Goal: Task Accomplishment & Management: Use online tool/utility

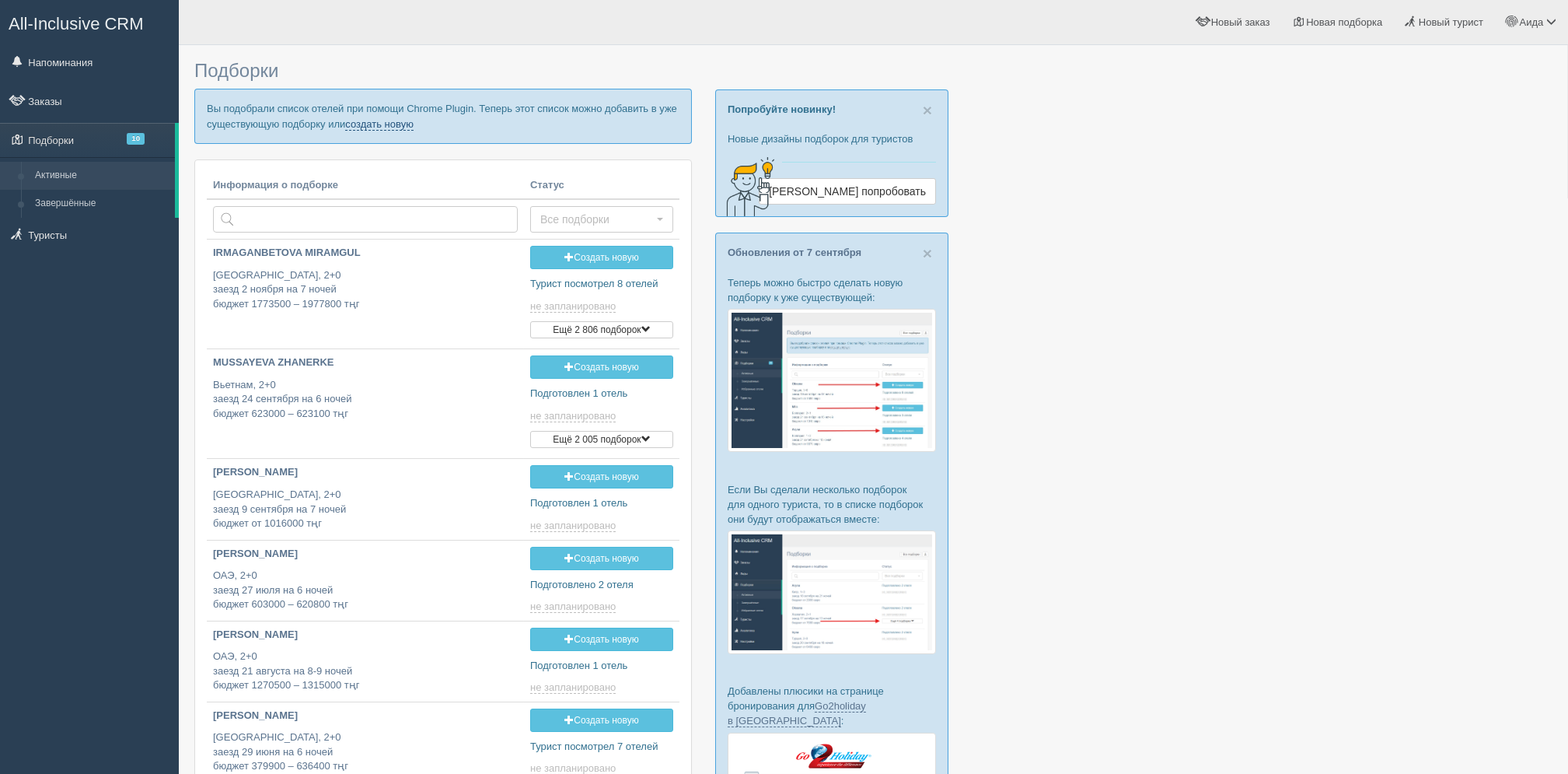
click at [396, 123] on link "создать новую" at bounding box center [379, 124] width 68 height 13
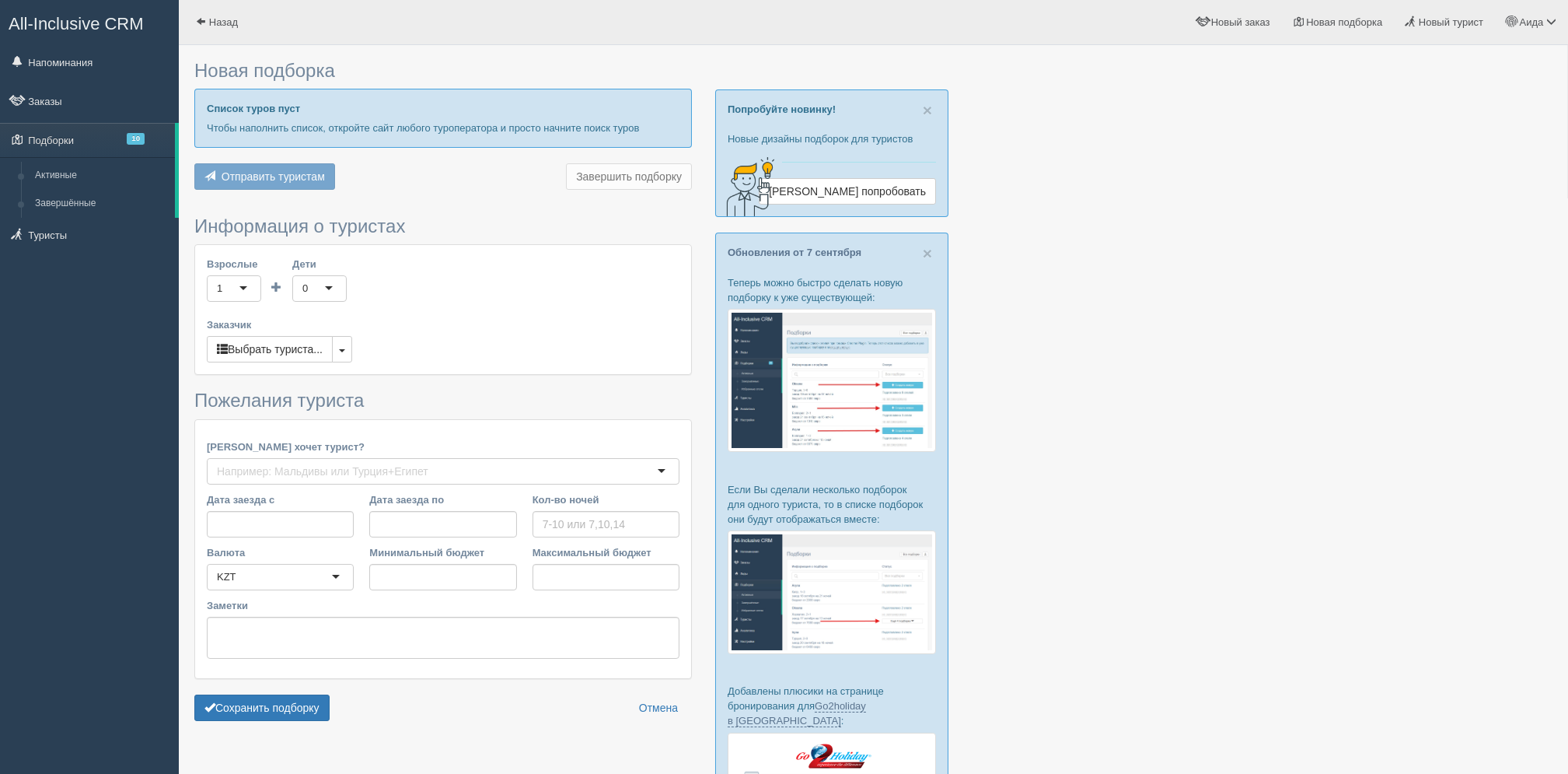
type input "6"
type input "1122000"
type input "1505900"
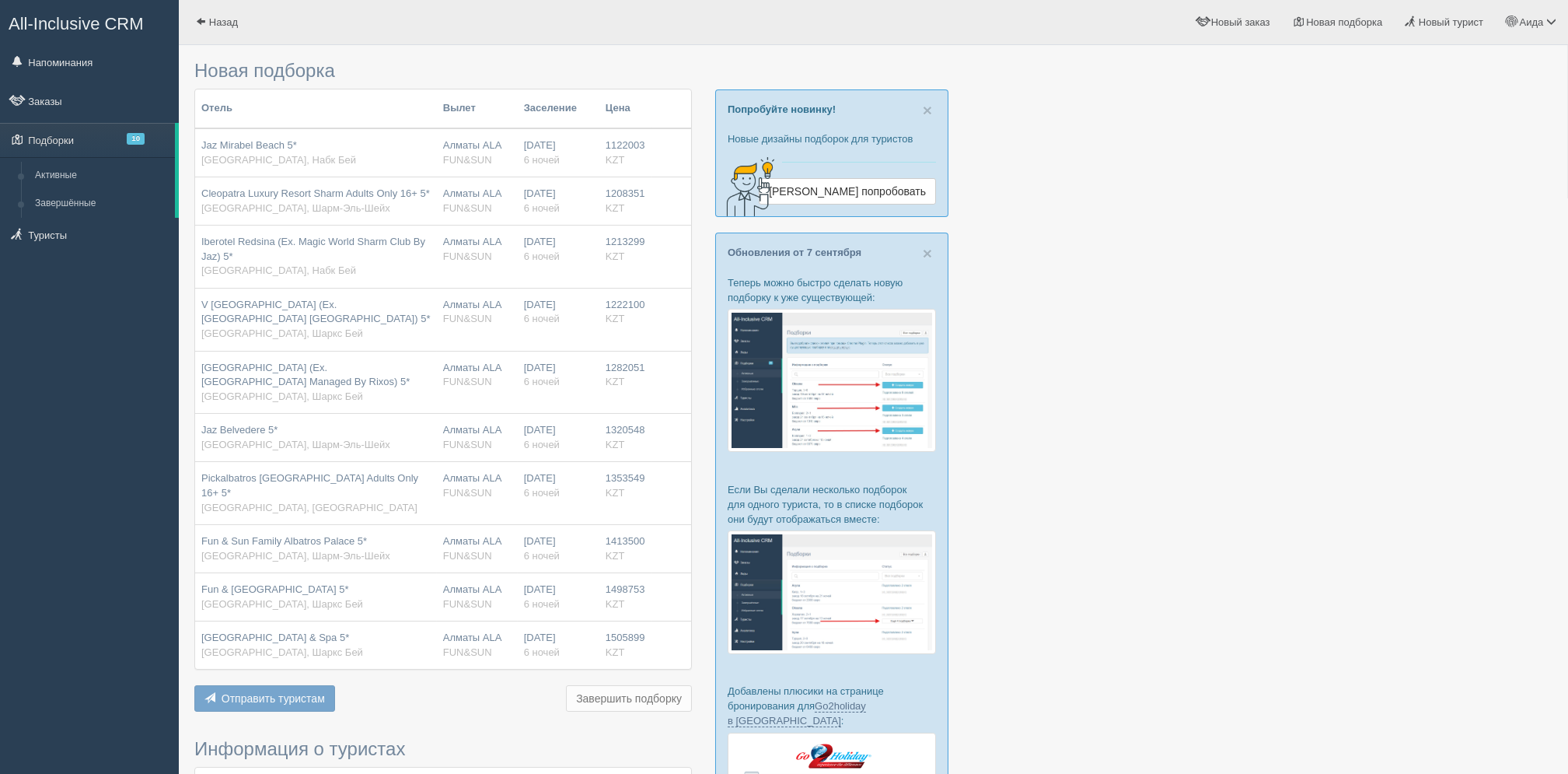
drag, startPoint x: 1565, startPoint y: 220, endPoint x: 1576, endPoint y: 239, distance: 22.0
click at [1567, 239] on html "All-Inclusive CRM Напоминания Заказы Подборки 10" at bounding box center [784, 387] width 1568 height 774
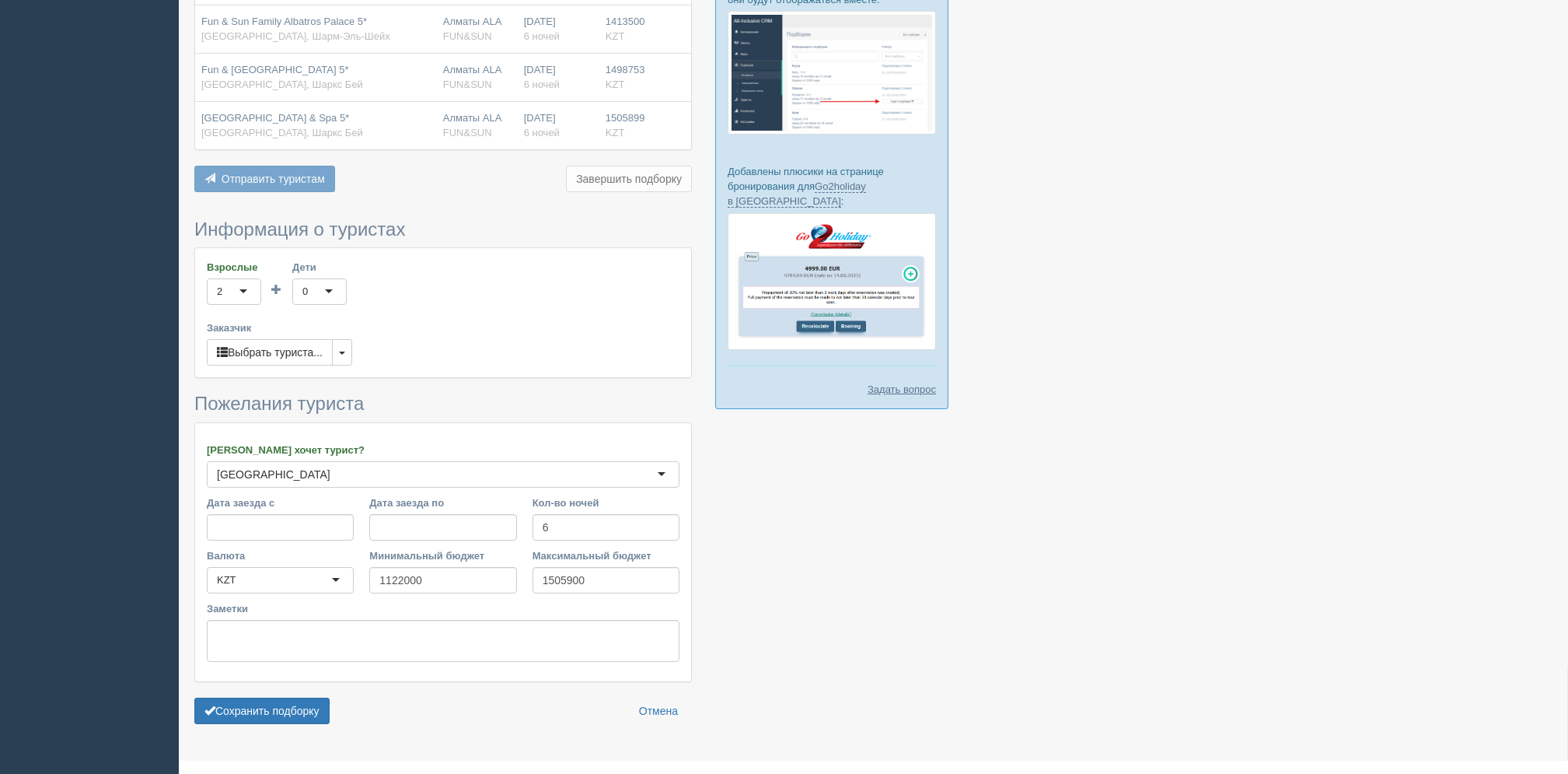
scroll to position [538, 0]
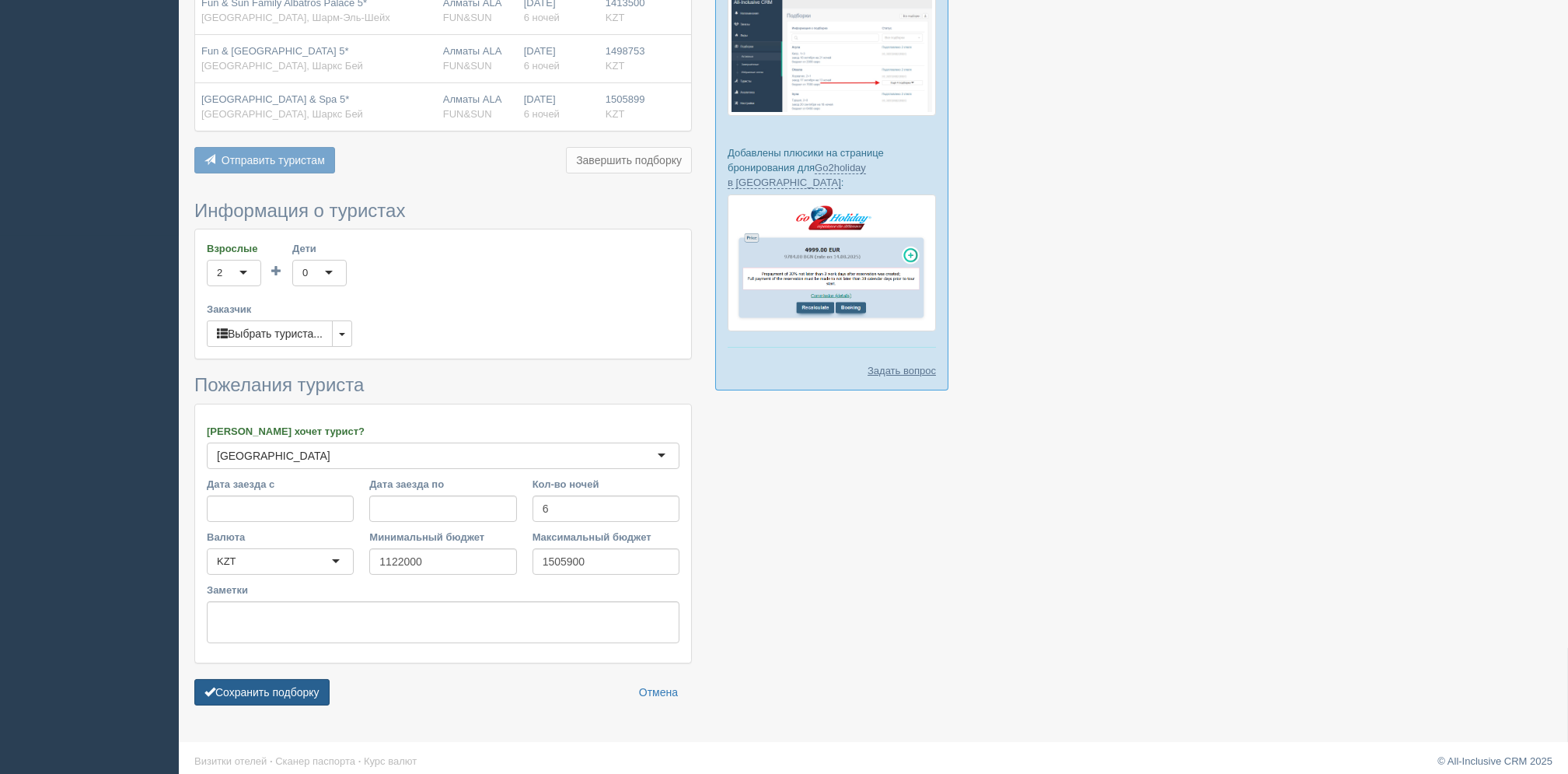
click at [327, 700] on button "Сохранить подборку" at bounding box center [262, 691] width 135 height 26
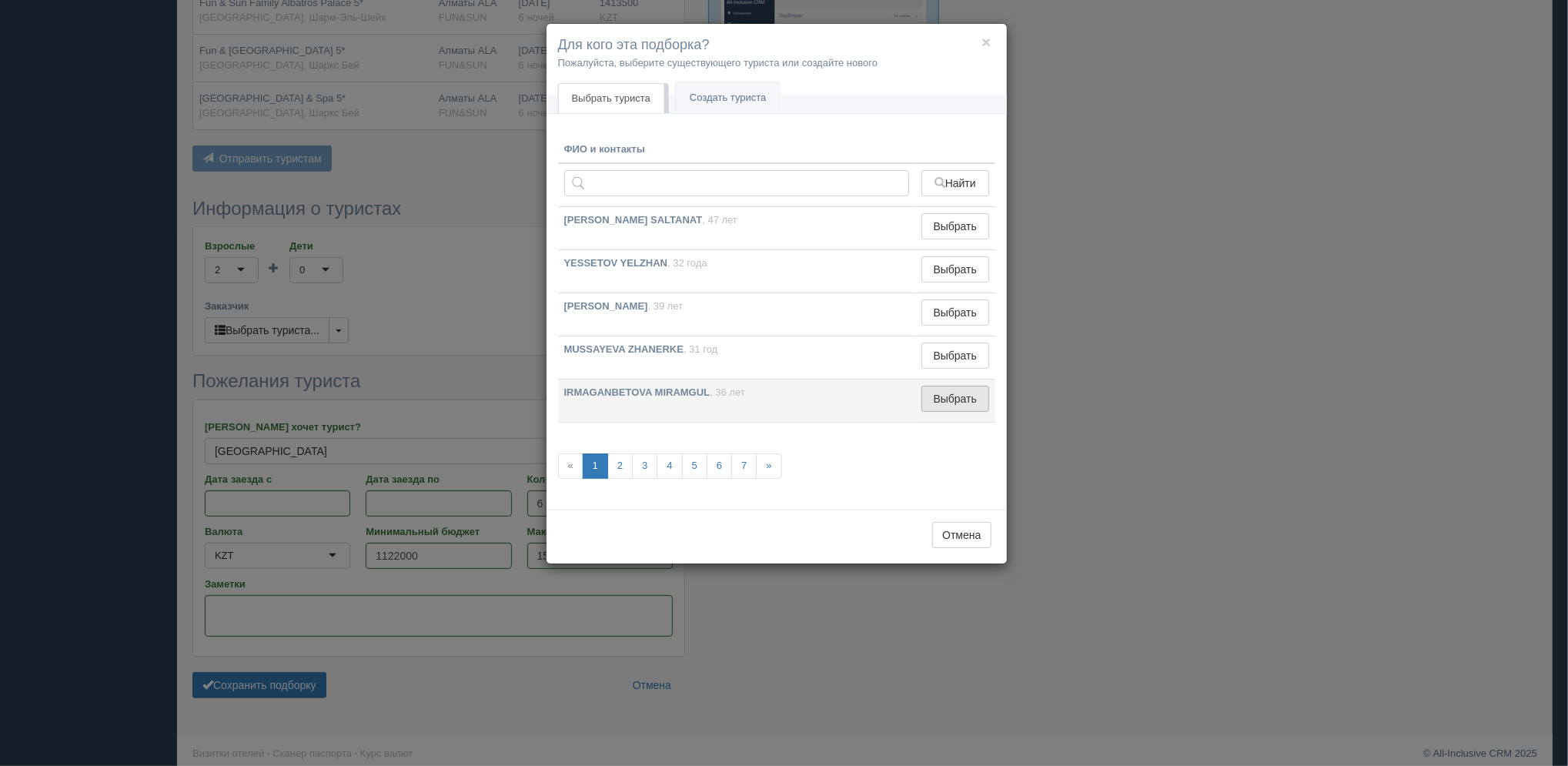
click at [942, 397] on button "Выбрать" at bounding box center [955, 398] width 67 height 26
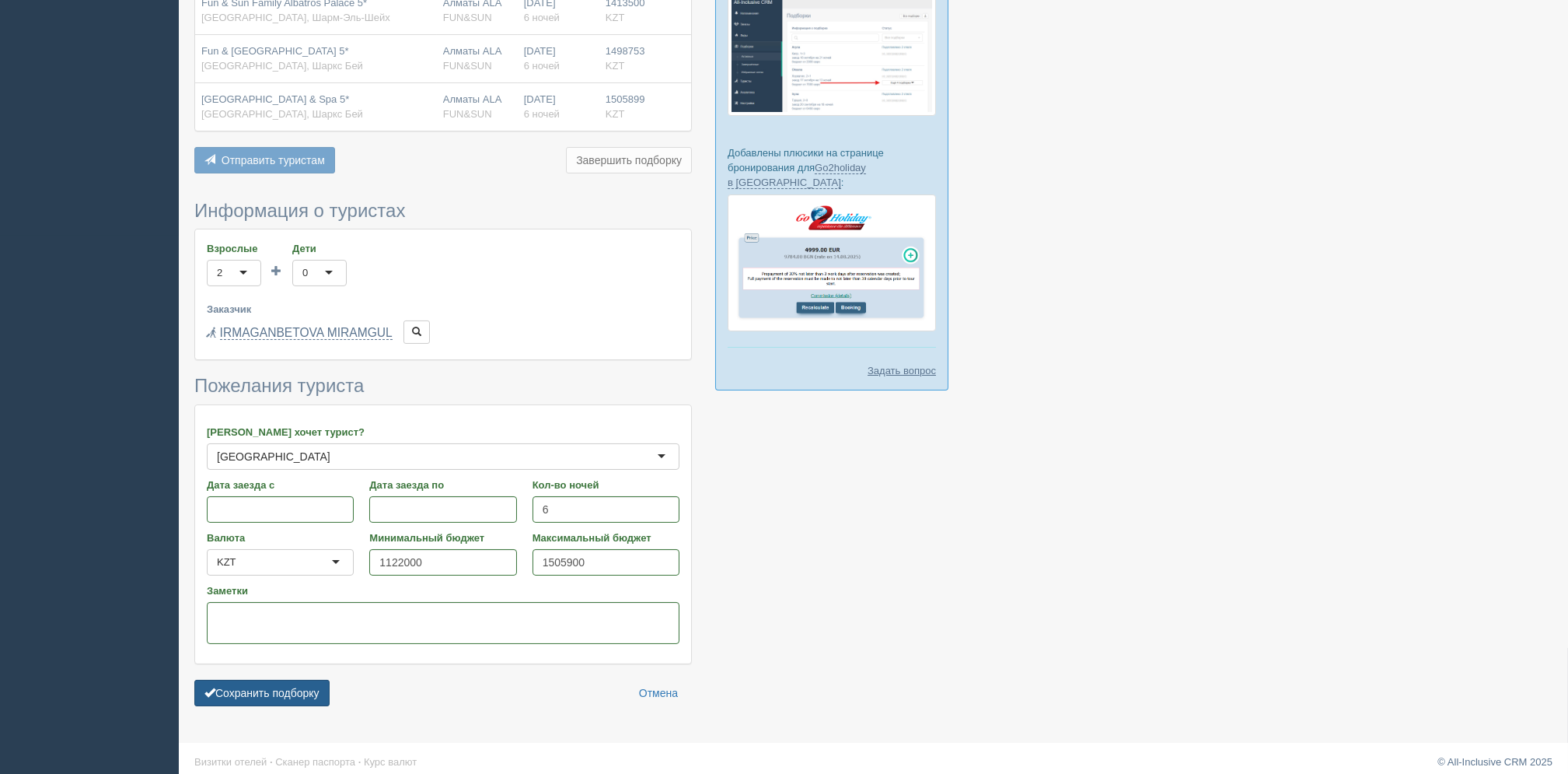
click at [276, 690] on button "Сохранить подборку" at bounding box center [262, 692] width 135 height 26
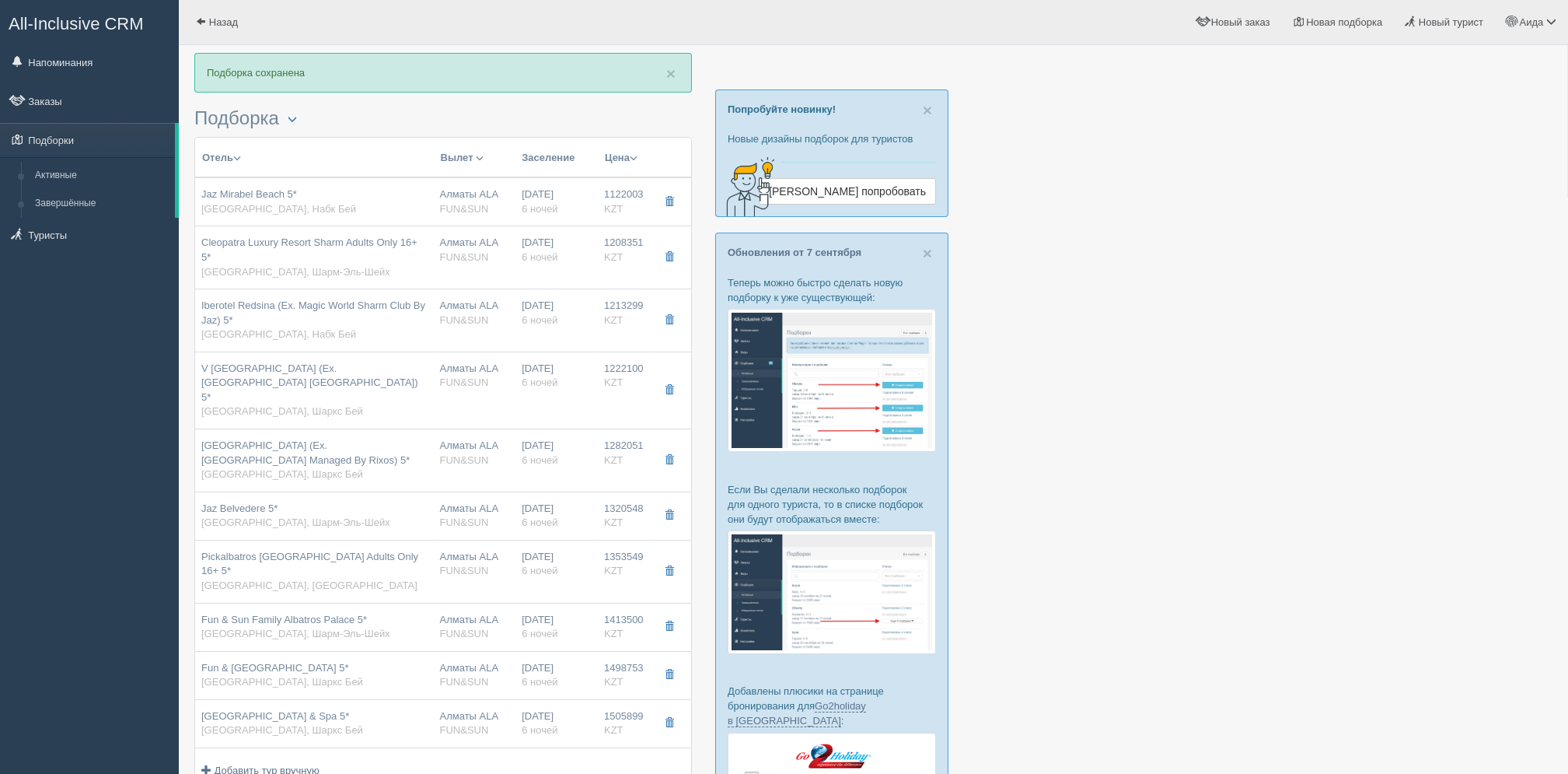
drag, startPoint x: 1565, startPoint y: 237, endPoint x: 1554, endPoint y: 285, distance: 49.2
click at [1554, 285] on div "× Подборка сохранена Подборка Менеджер: Аида Темирова Показать удалённые отели …" at bounding box center [874, 631] width 1390 height 1262
drag, startPoint x: 1554, startPoint y: 285, endPoint x: 1544, endPoint y: 340, distance: 55.9
click at [1544, 340] on div "× Подборка сохранена Подборка Менеджер: Аида Темирова Показать удалённые отели …" at bounding box center [874, 631] width 1390 height 1262
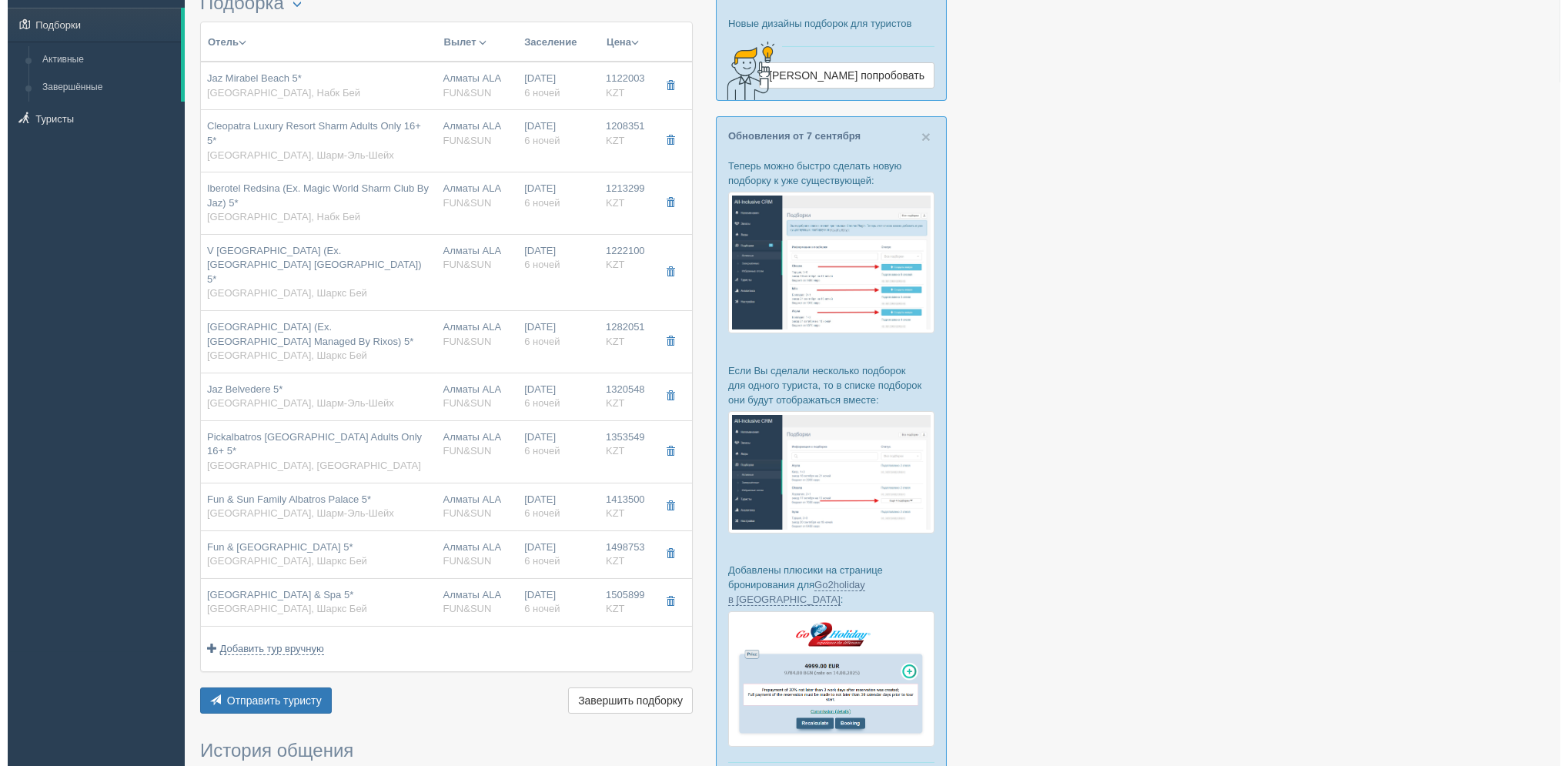
scroll to position [133, 0]
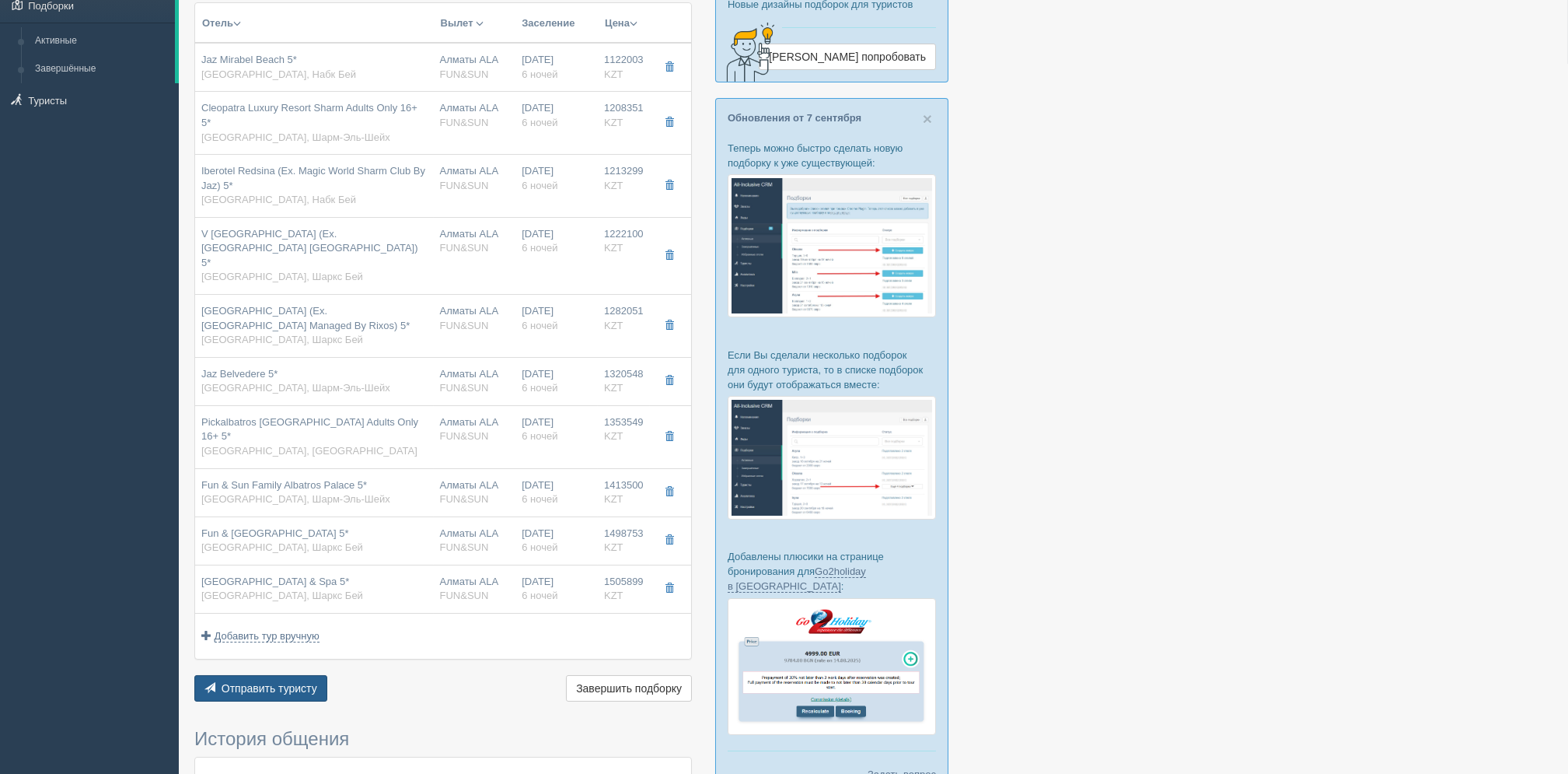
click at [308, 682] on span "Отправить туристу" at bounding box center [269, 688] width 95 height 13
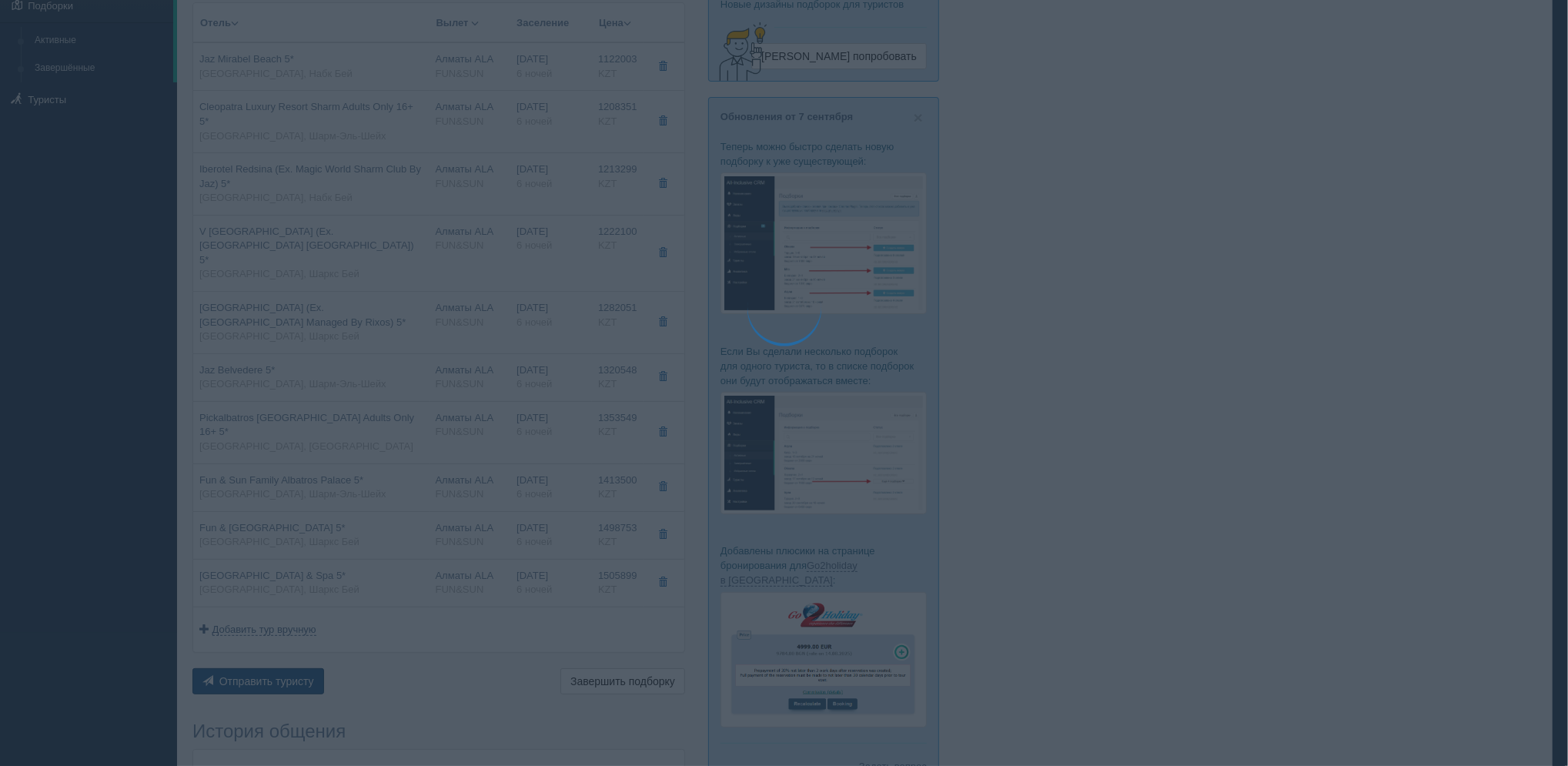
type textarea "🌞 Добрый день! Предлагаем Вам рассмотреть следующие варианты: 🌎 Египет, Набк Бе…"
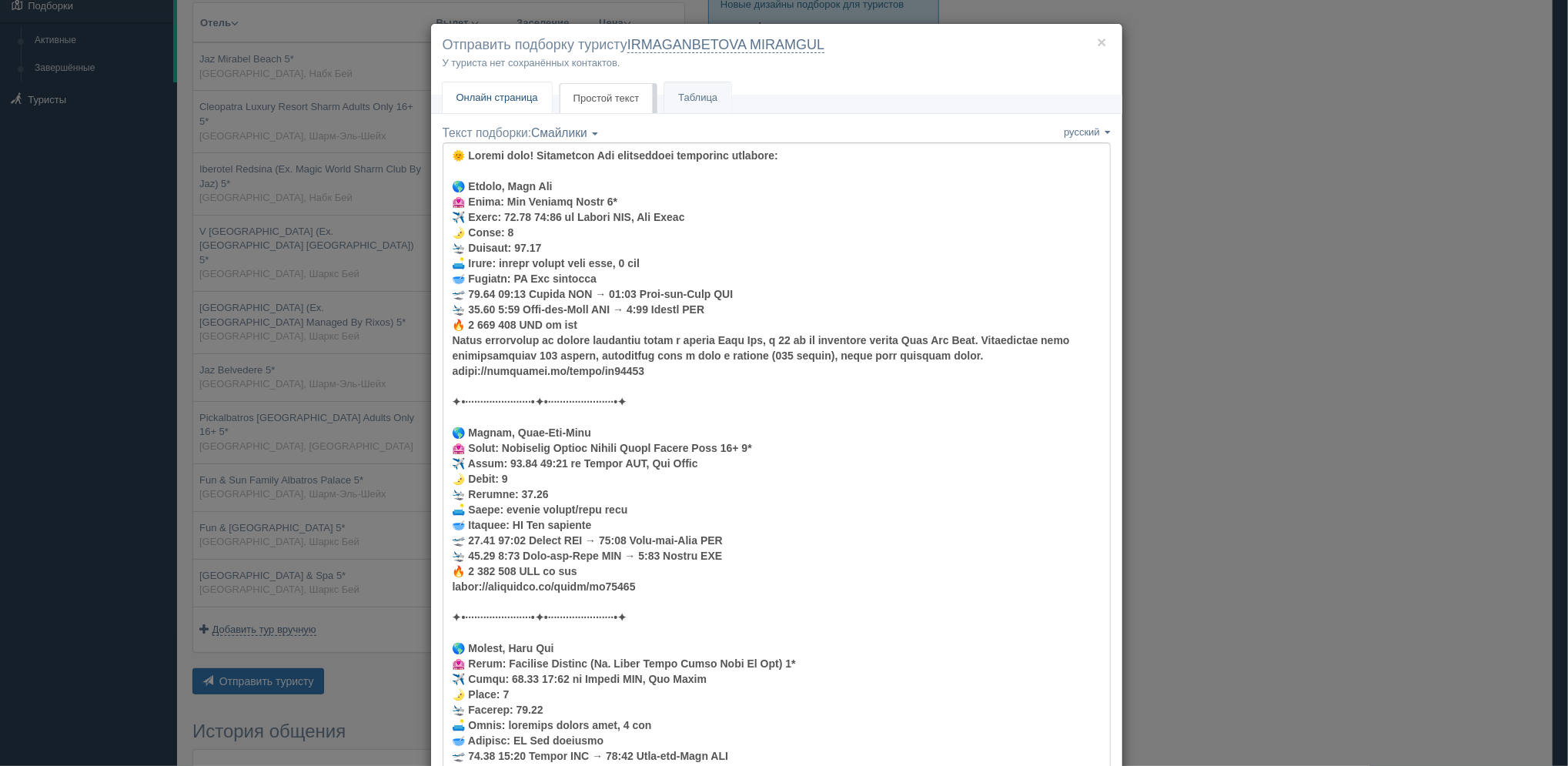
click at [506, 111] on link "Онлайн страница Онлайн" at bounding box center [497, 98] width 110 height 32
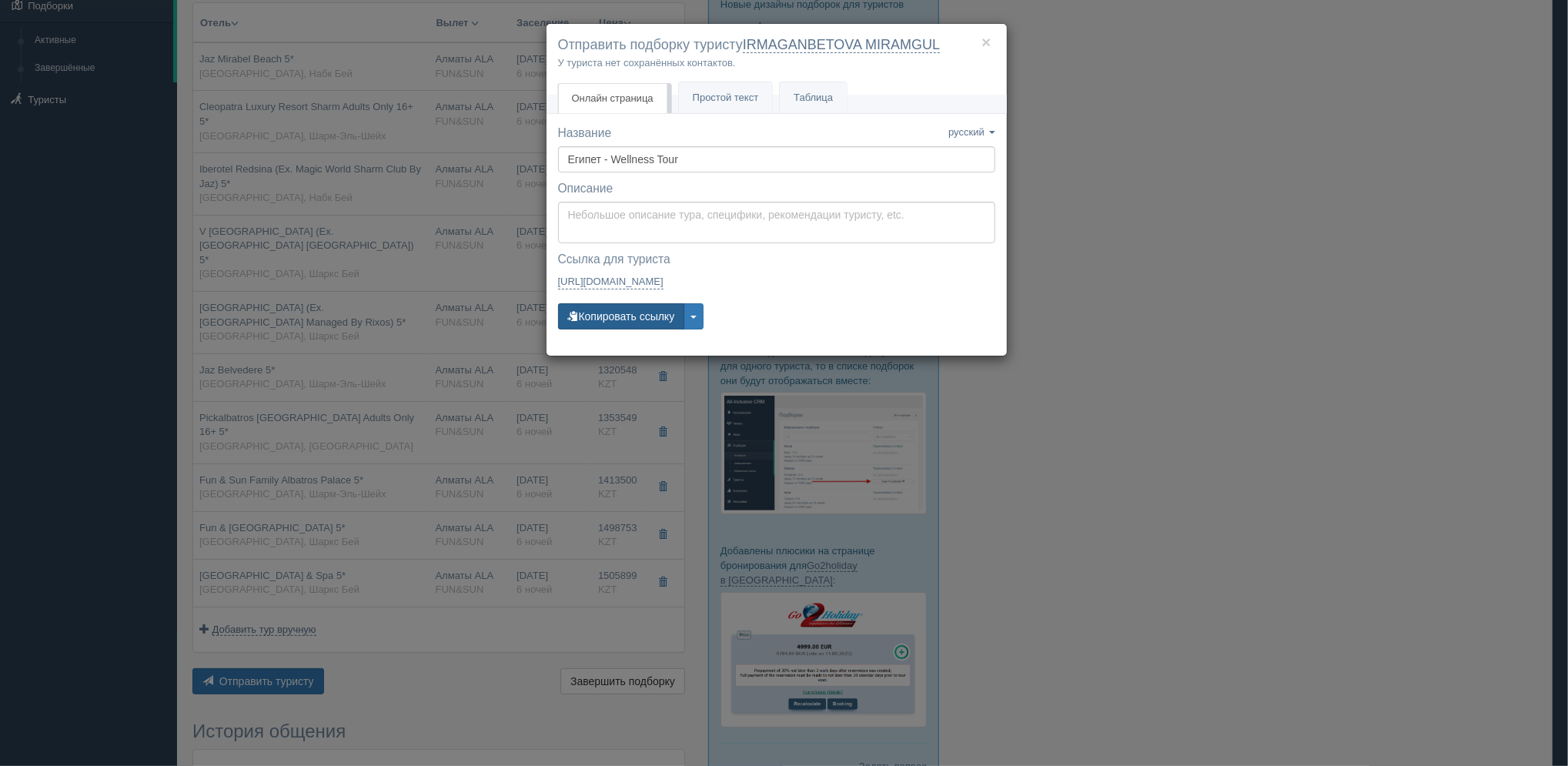
drag, startPoint x: 568, startPoint y: 304, endPoint x: 600, endPoint y: 317, distance: 34.5
click at [600, 317] on button "Копировать ссылку" at bounding box center [621, 316] width 127 height 26
click at [649, 299] on div "Название Название сохранено русский english eesti latviešu polski українська ру…" at bounding box center [776, 234] width 437 height 219
click at [646, 310] on button "Копировать ссылку" at bounding box center [621, 316] width 127 height 26
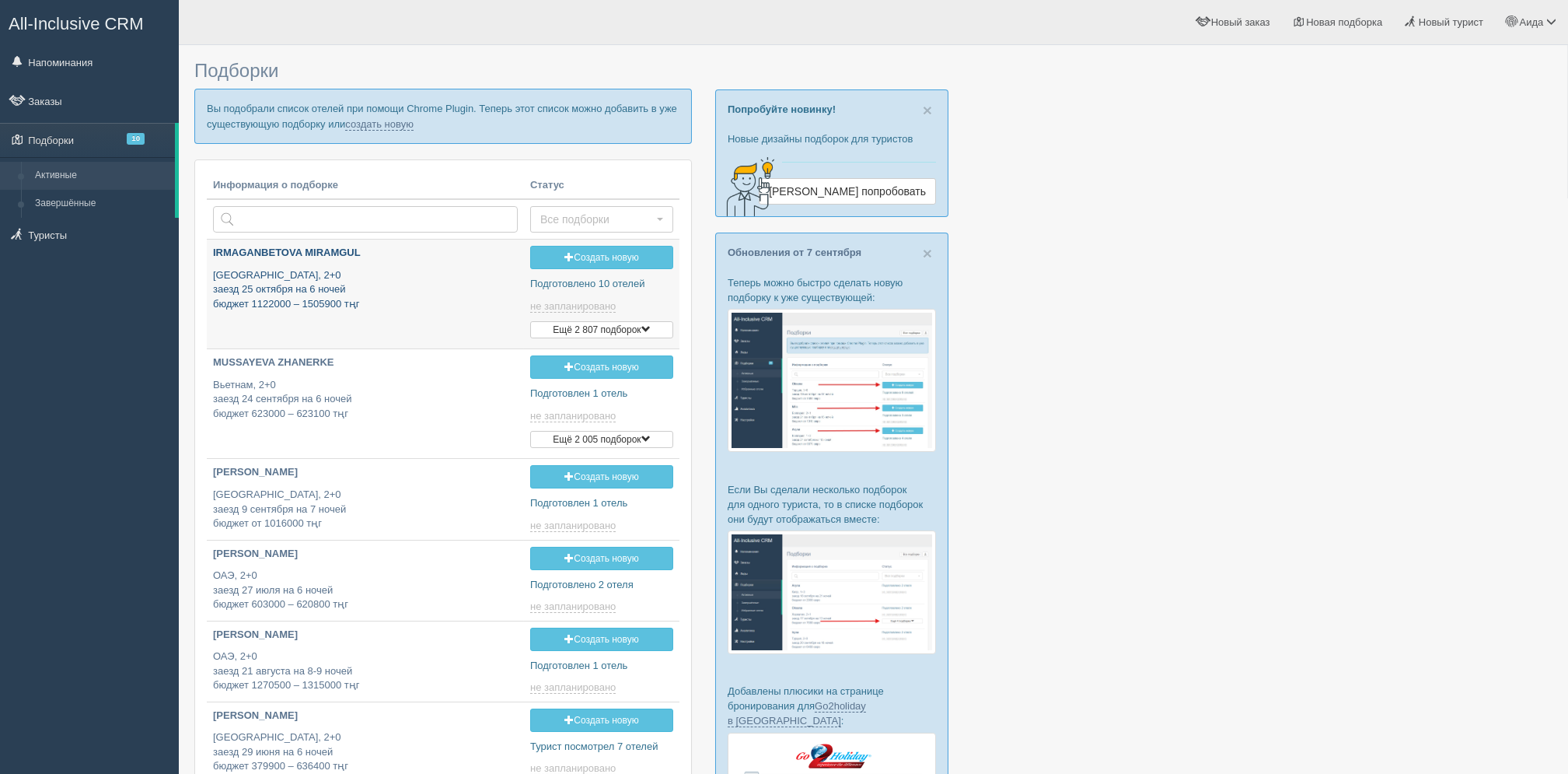
type input "[DATE] 22:55"
click at [395, 118] on link "создать новую" at bounding box center [379, 124] width 68 height 13
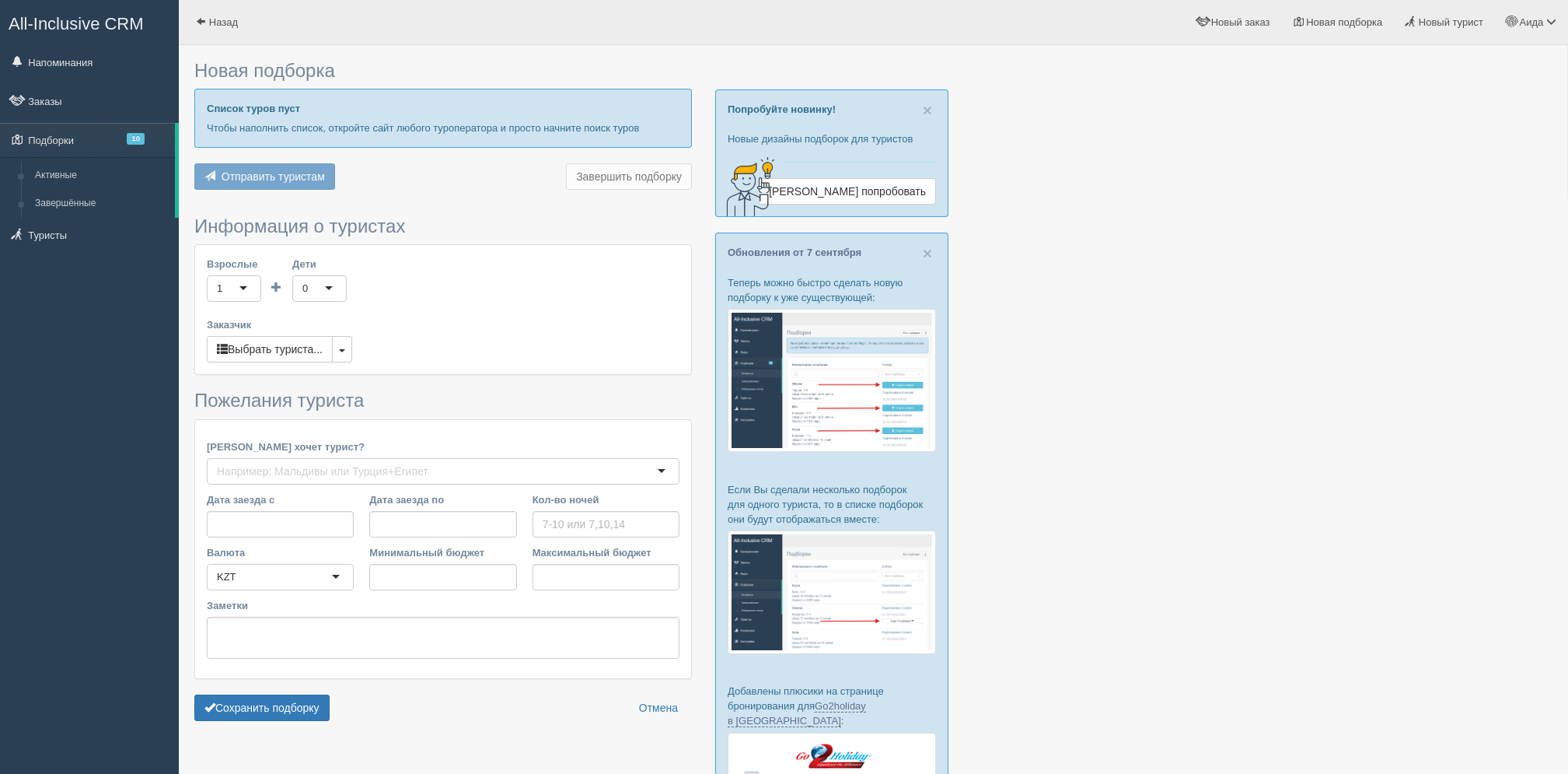
type input "6-8"
type input "1353000"
type input "1736100"
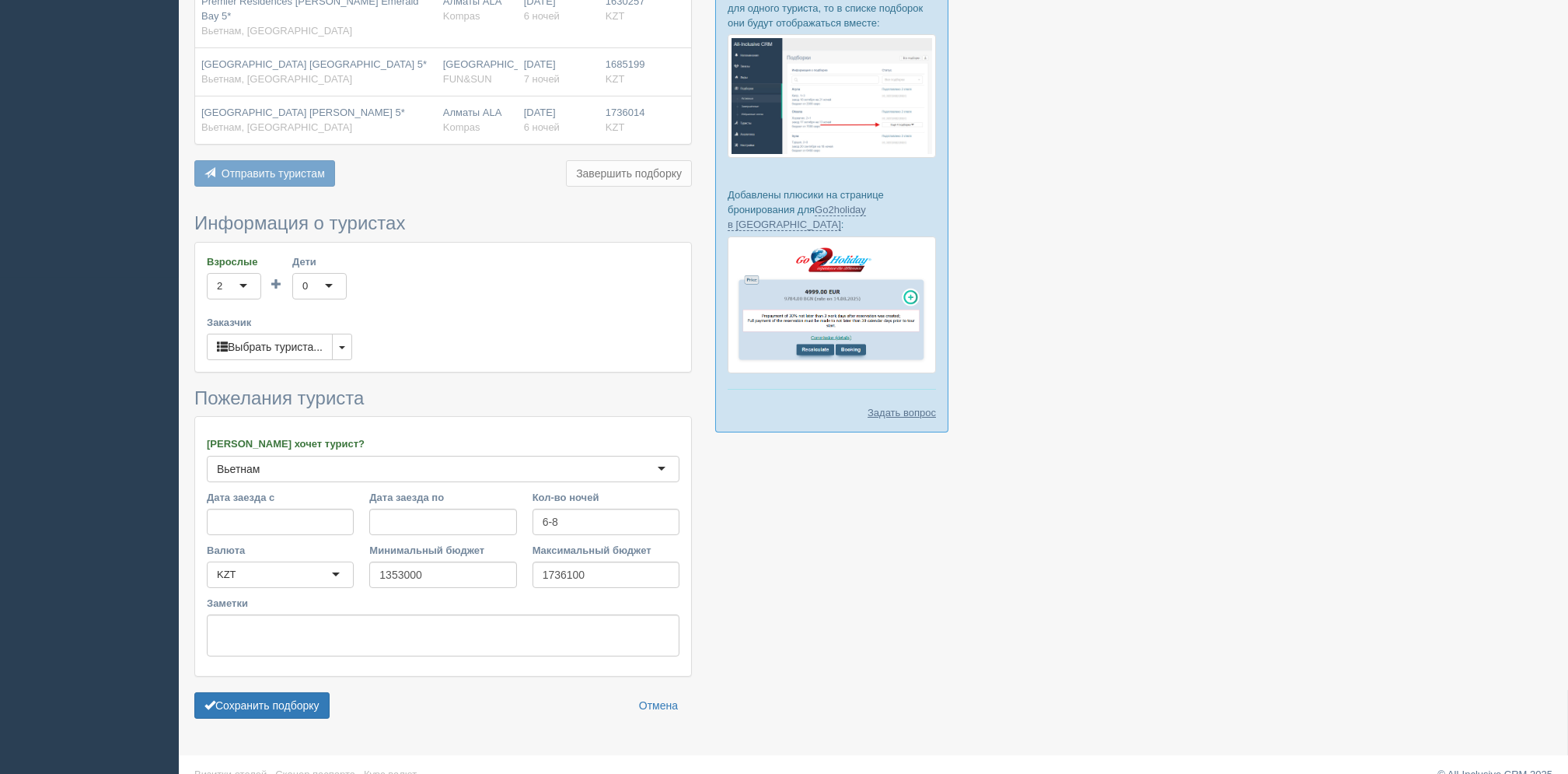
scroll to position [504, 0]
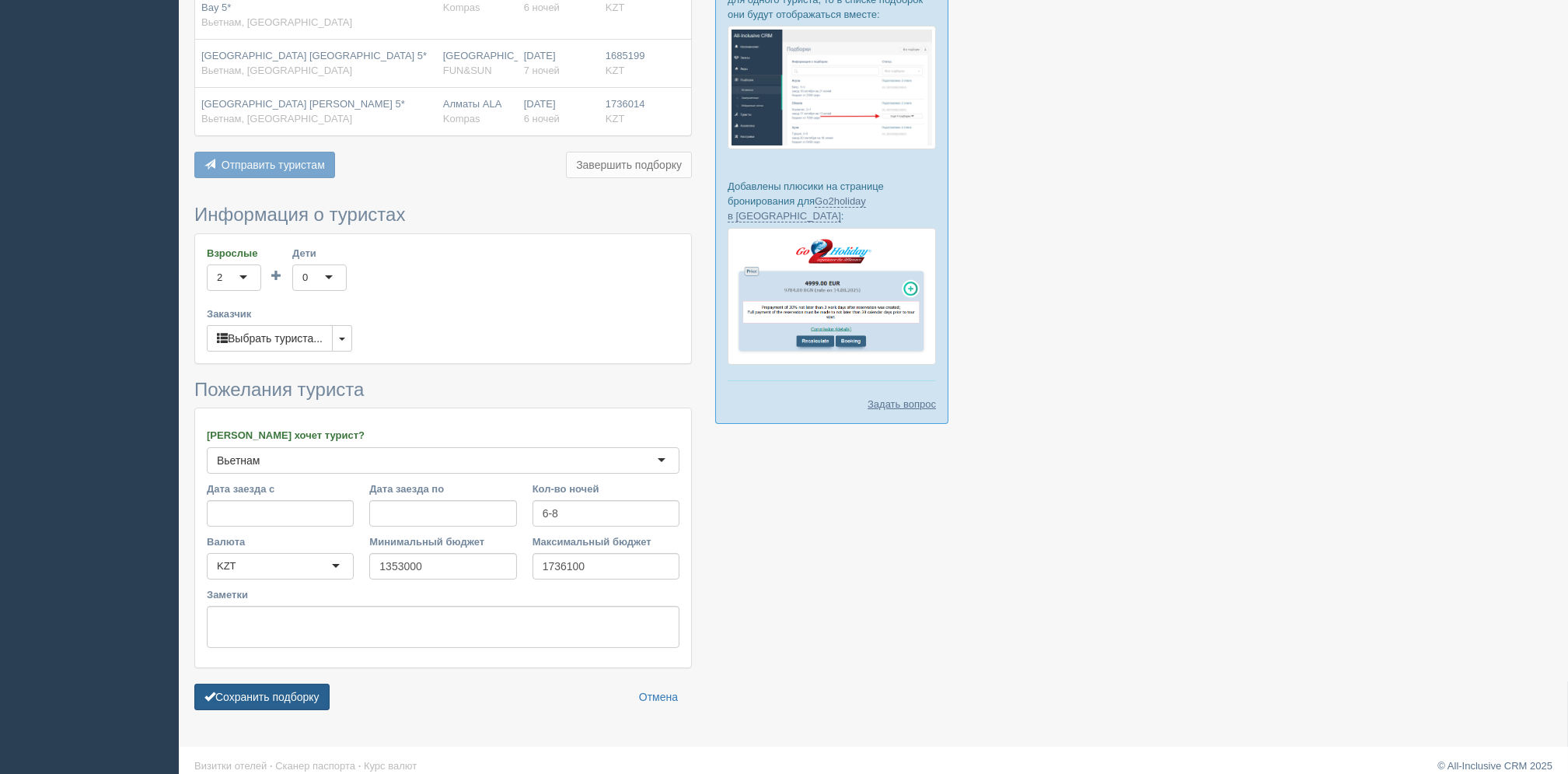
click at [274, 688] on button "Сохранить подборку" at bounding box center [262, 696] width 135 height 26
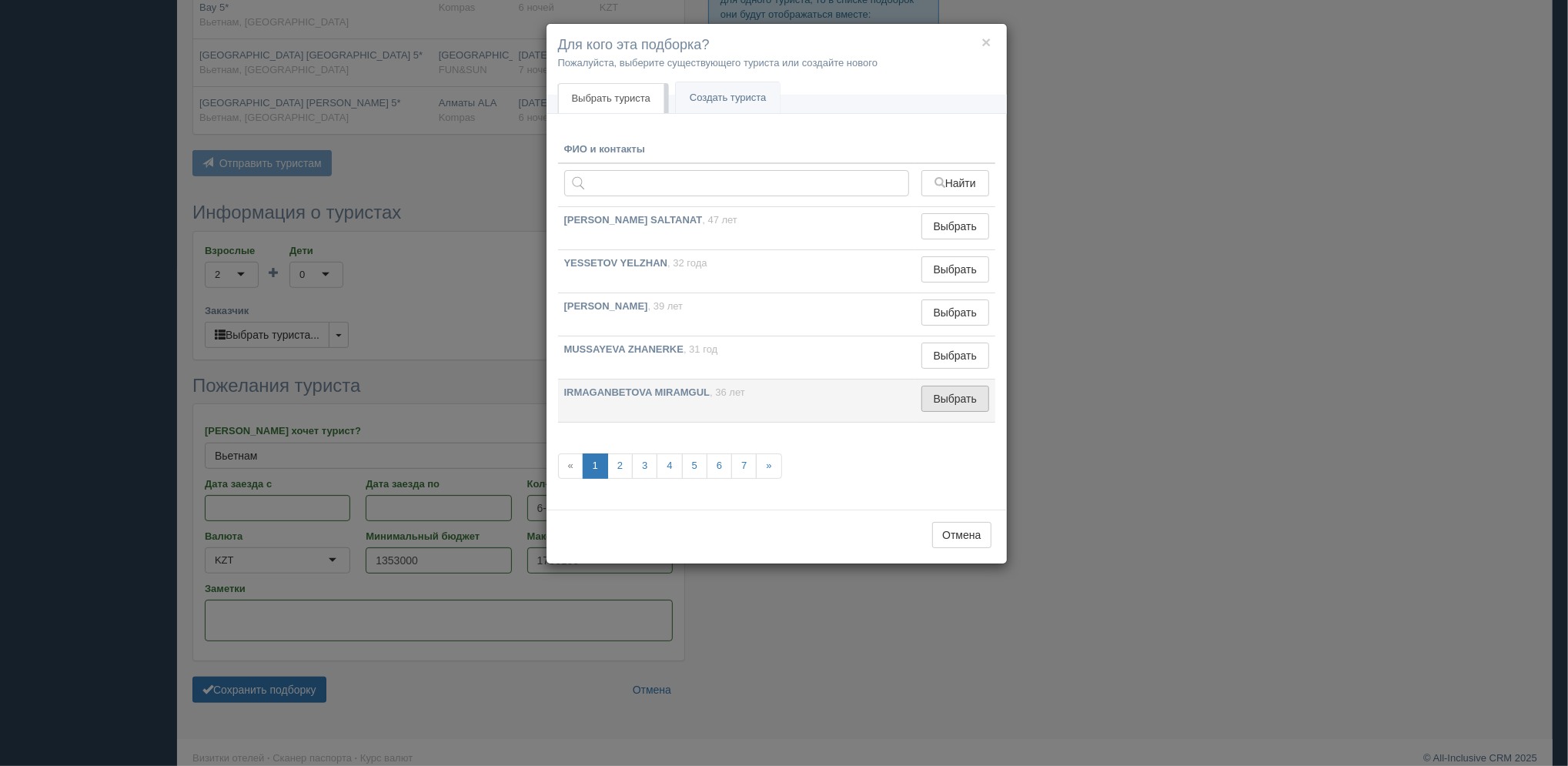
click at [946, 396] on button "Выбрать" at bounding box center [955, 398] width 67 height 26
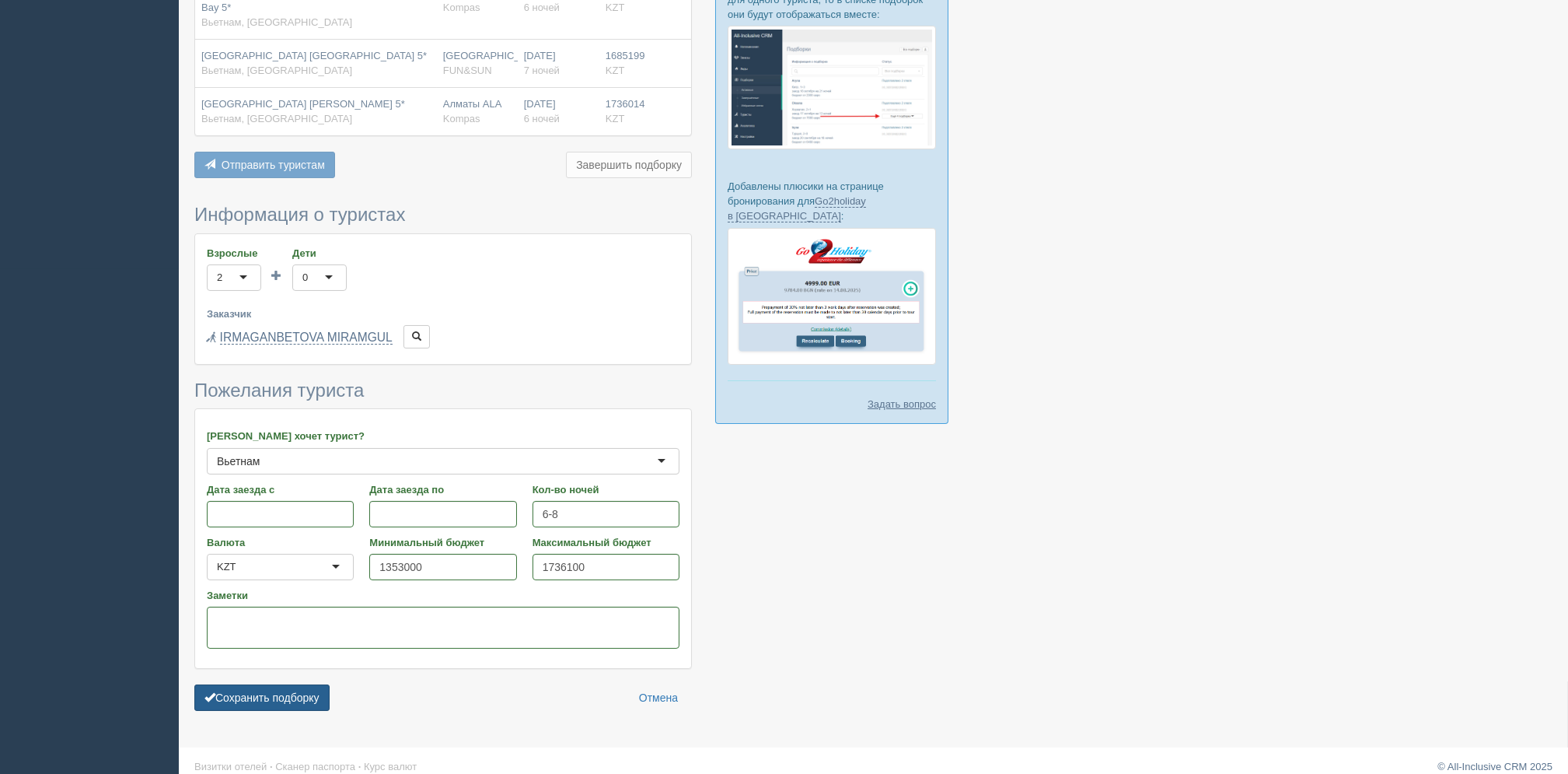
click at [300, 684] on button "Сохранить подборку" at bounding box center [262, 697] width 135 height 26
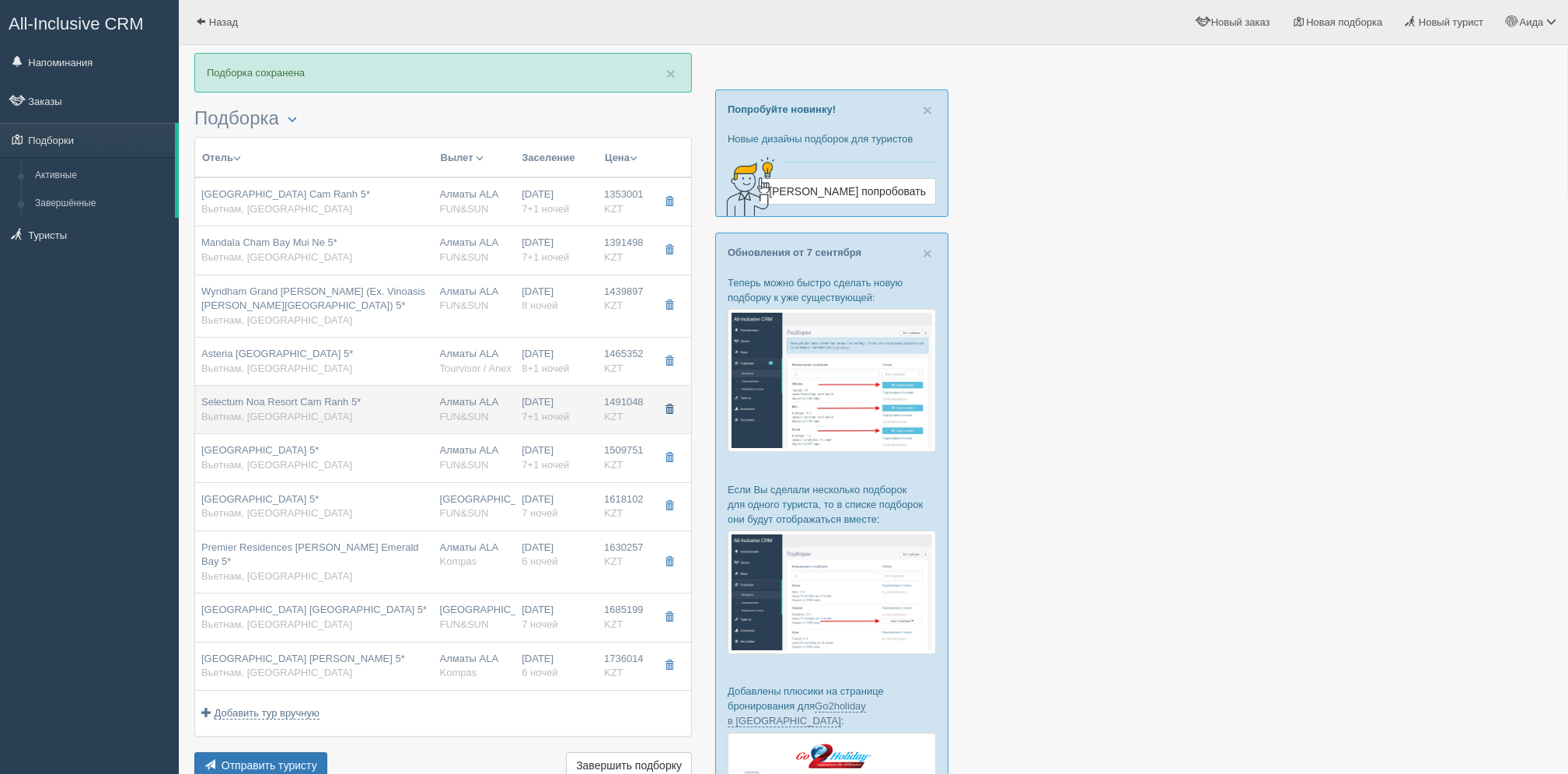
click at [676, 402] on button "button" at bounding box center [669, 410] width 26 height 24
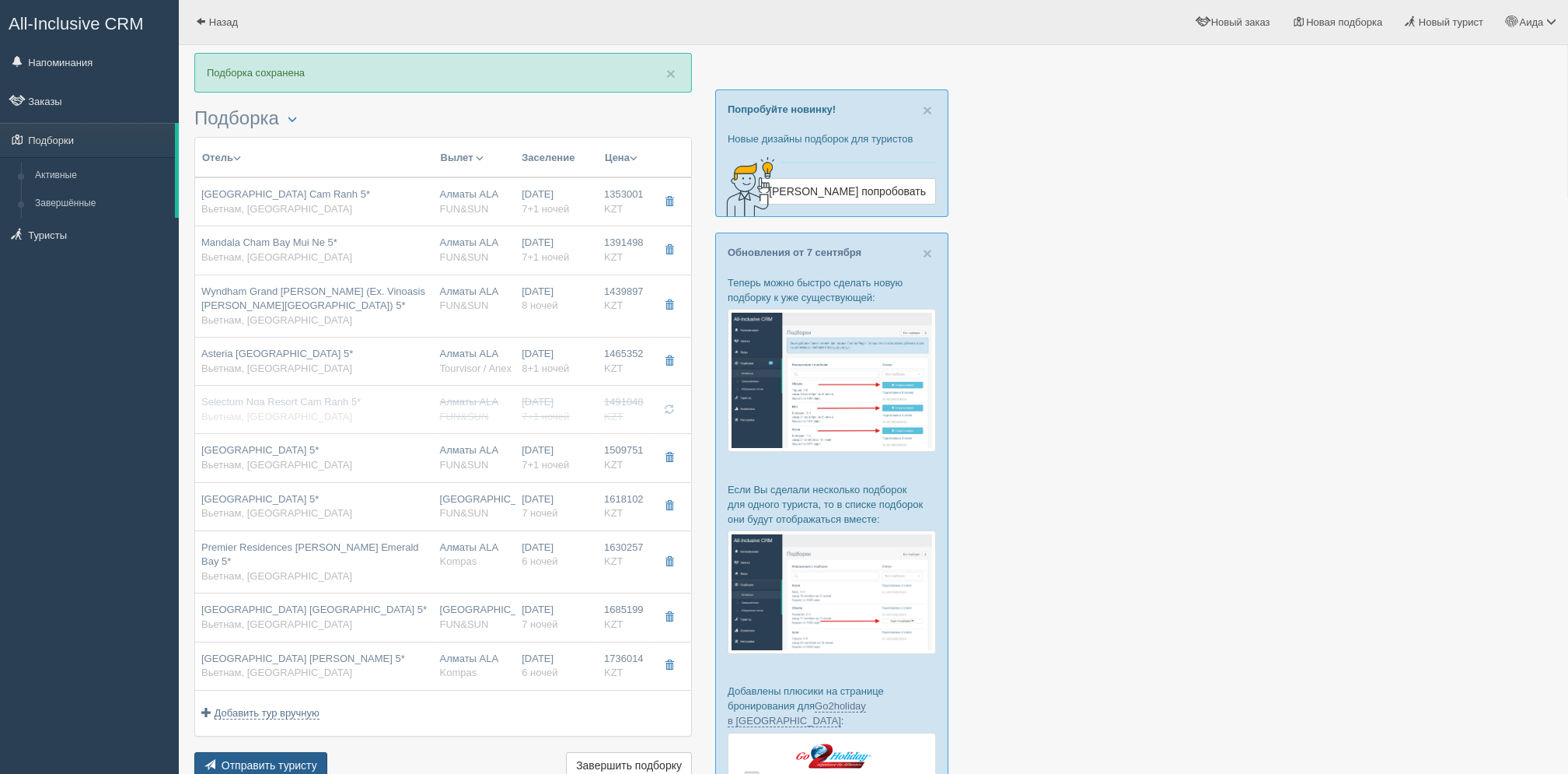
click at [275, 756] on button "Отправить туристу Отправить" at bounding box center [260, 765] width 133 height 26
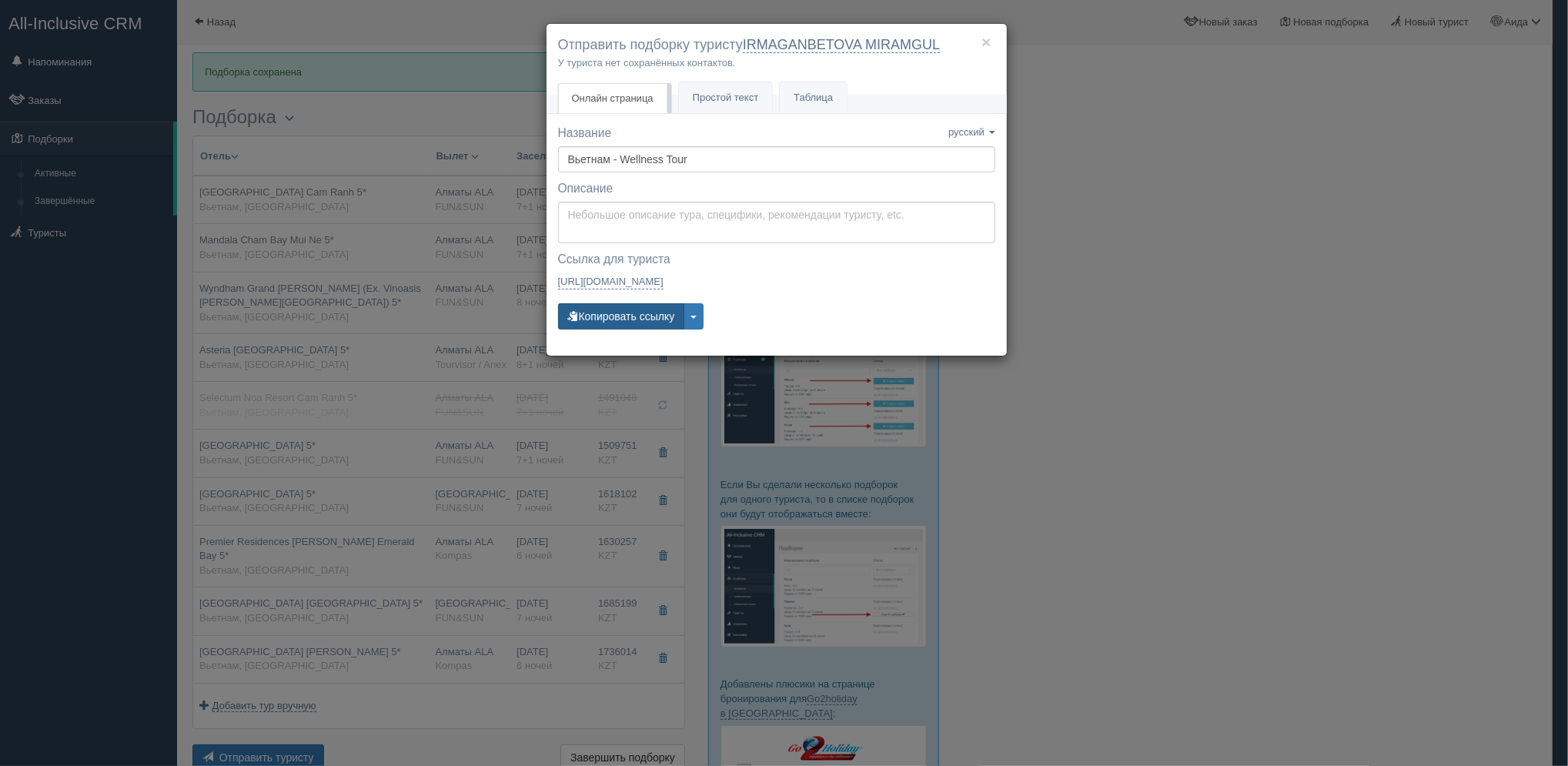
click at [643, 326] on button "Копировать ссылку" at bounding box center [621, 316] width 127 height 26
click at [1373, 435] on div "× Отправить подборку туристу IRMAGANBETOVA MIRAMGUL У туриста нет сохранённых к…" at bounding box center [784, 383] width 1568 height 766
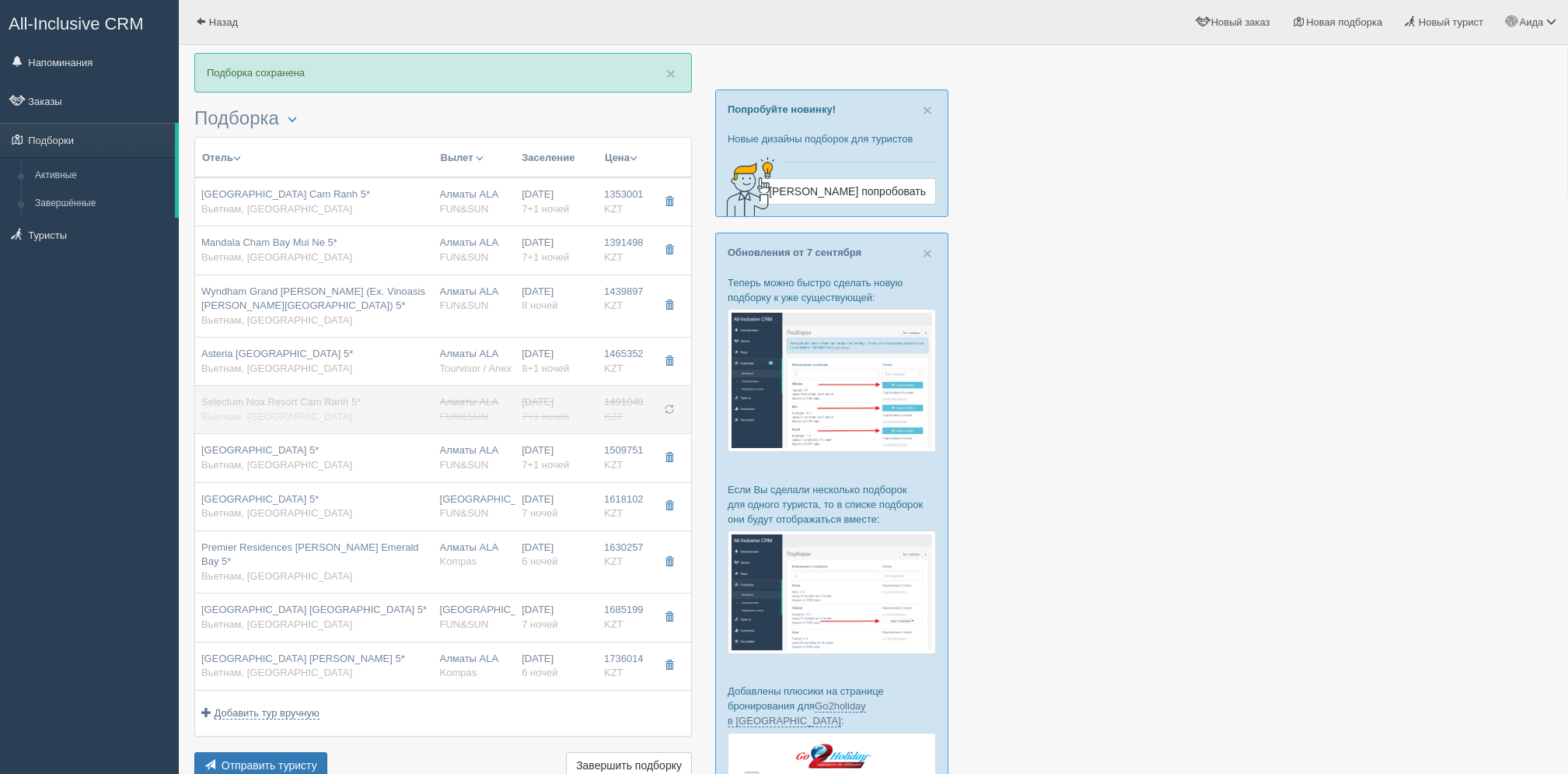
click at [672, 412] on span "button" at bounding box center [669, 409] width 9 height 9
